Goal: Task Accomplishment & Management: Manage account settings

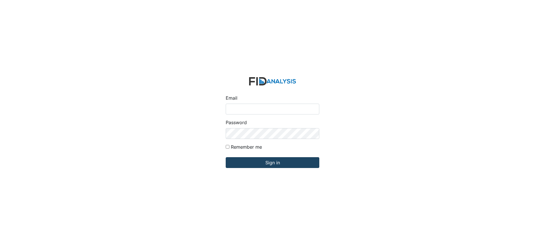
type input "[EMAIL_ADDRESS][DOMAIN_NAME]"
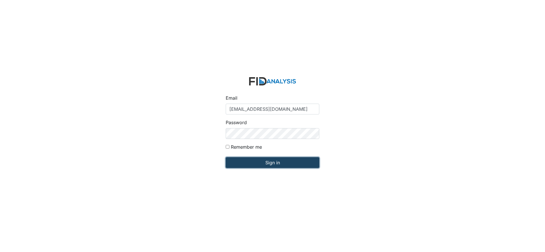
click at [260, 162] on input "Sign in" at bounding box center [273, 162] width 94 height 11
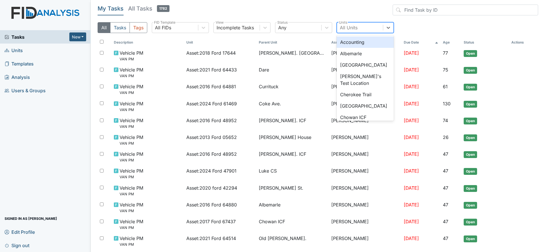
click at [350, 28] on div "All Units" at bounding box center [349, 27] width 18 height 7
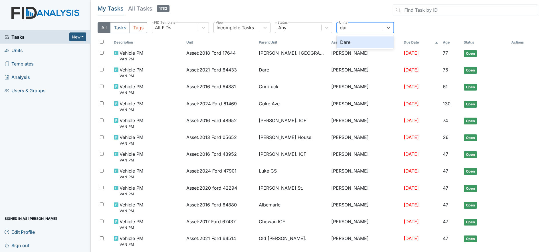
type input "dare"
click at [351, 42] on div "Dare" at bounding box center [365, 42] width 57 height 11
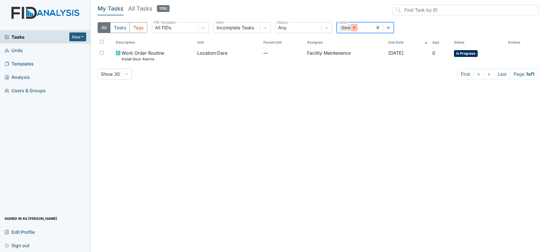
click at [355, 27] on icon at bounding box center [354, 28] width 4 height 4
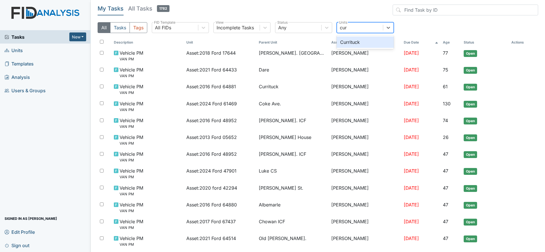
type input "curr"
click at [355, 41] on div "Currituck" at bounding box center [365, 42] width 57 height 11
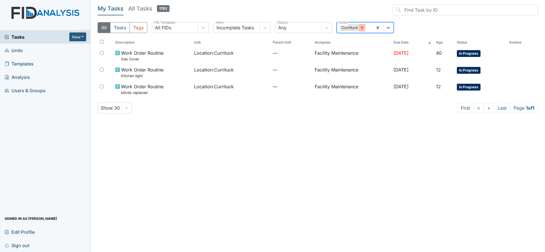
click at [363, 27] on icon at bounding box center [362, 28] width 4 height 4
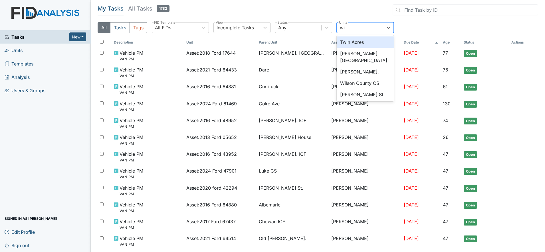
type input "wic"
click at [364, 41] on div "Wickham Rd. Camden" at bounding box center [365, 46] width 57 height 18
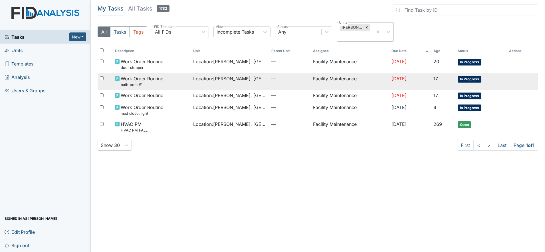
click at [207, 76] on span "Location : Wickham Rd. Camden" at bounding box center [230, 78] width 74 height 7
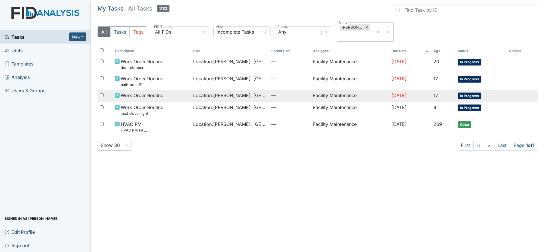
click at [136, 92] on span "Work Order Routine" at bounding box center [142, 95] width 42 height 7
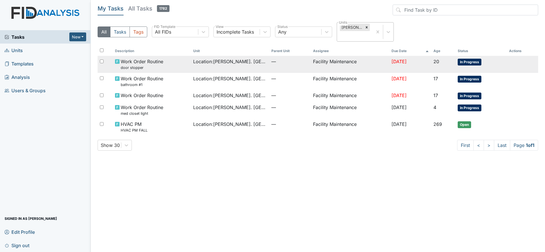
click at [128, 64] on span "Work Order Routine door stopper" at bounding box center [142, 64] width 42 height 12
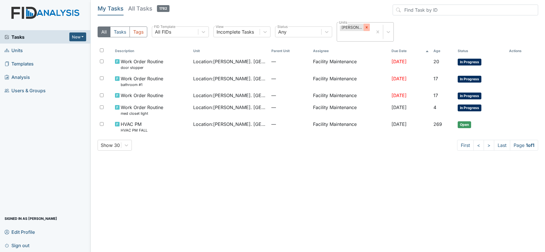
click at [365, 28] on icon at bounding box center [366, 27] width 4 height 4
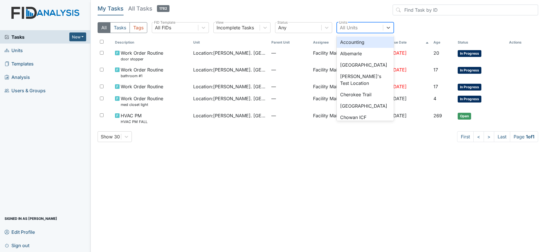
click at [357, 26] on div "All Units" at bounding box center [349, 27] width 18 height 7
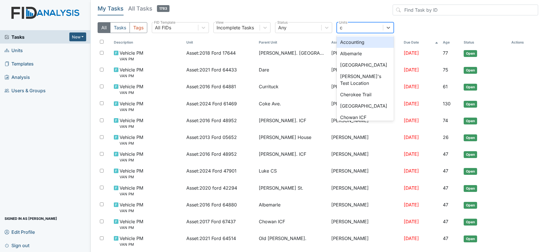
type input "cu"
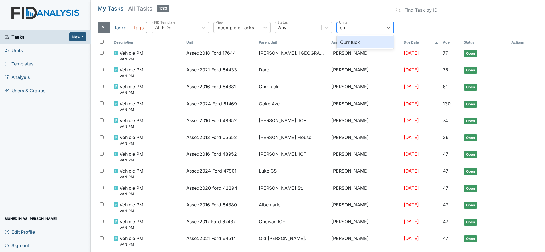
click at [351, 40] on div "Currituck" at bounding box center [365, 42] width 57 height 11
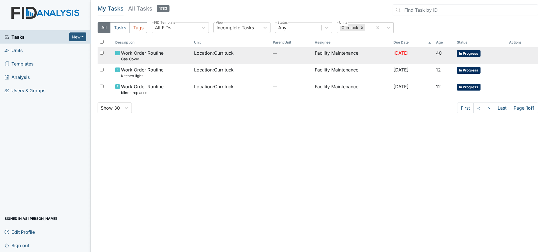
click at [220, 51] on span "Location : Currituck" at bounding box center [214, 53] width 40 height 7
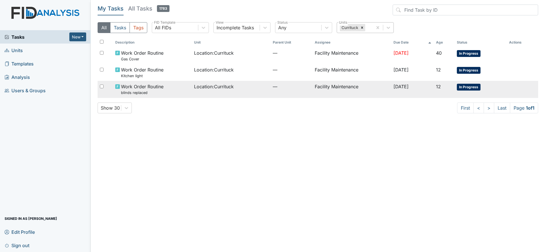
click at [215, 85] on span "Location : Currituck" at bounding box center [214, 86] width 40 height 7
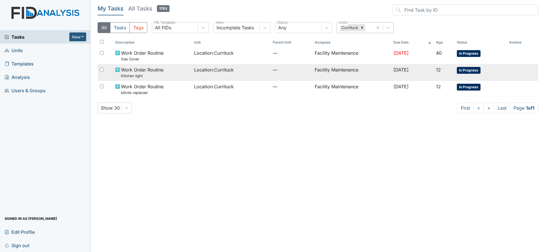
click at [328, 71] on td "Facility Maintenance" at bounding box center [351, 72] width 79 height 17
click at [327, 67] on td "Facility Maintenance" at bounding box center [351, 72] width 79 height 17
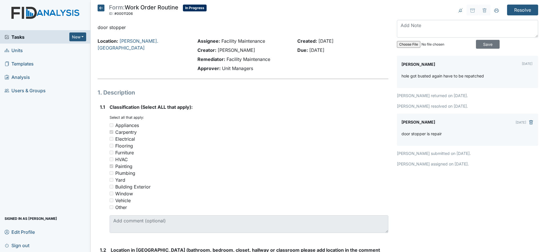
drag, startPoint x: 37, startPoint y: 0, endPoint x: 232, endPoint y: 24, distance: 196.8
